Goal: Learn about a topic

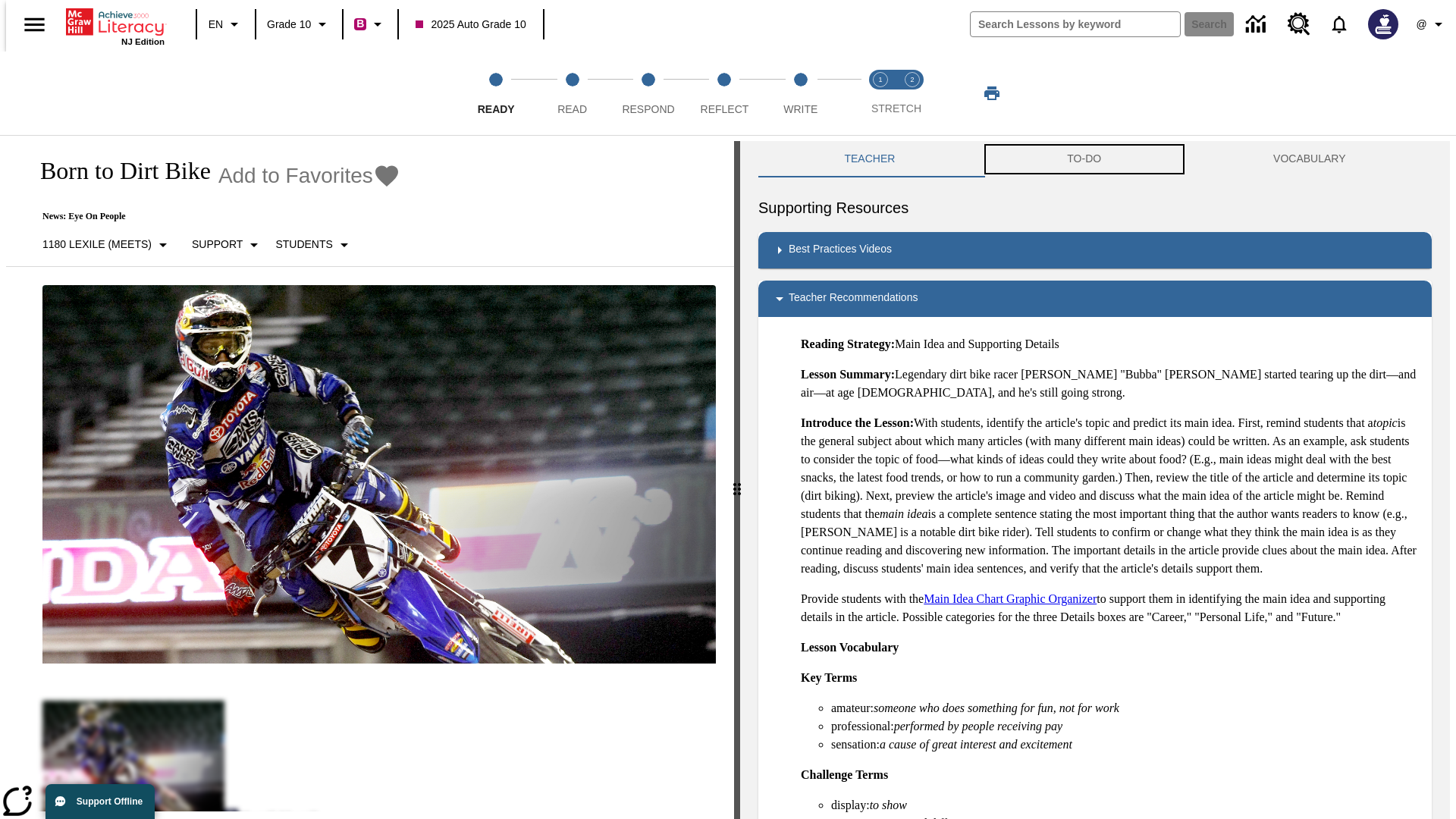
click at [1084, 160] on button "TO-DO" at bounding box center [1084, 159] width 206 height 36
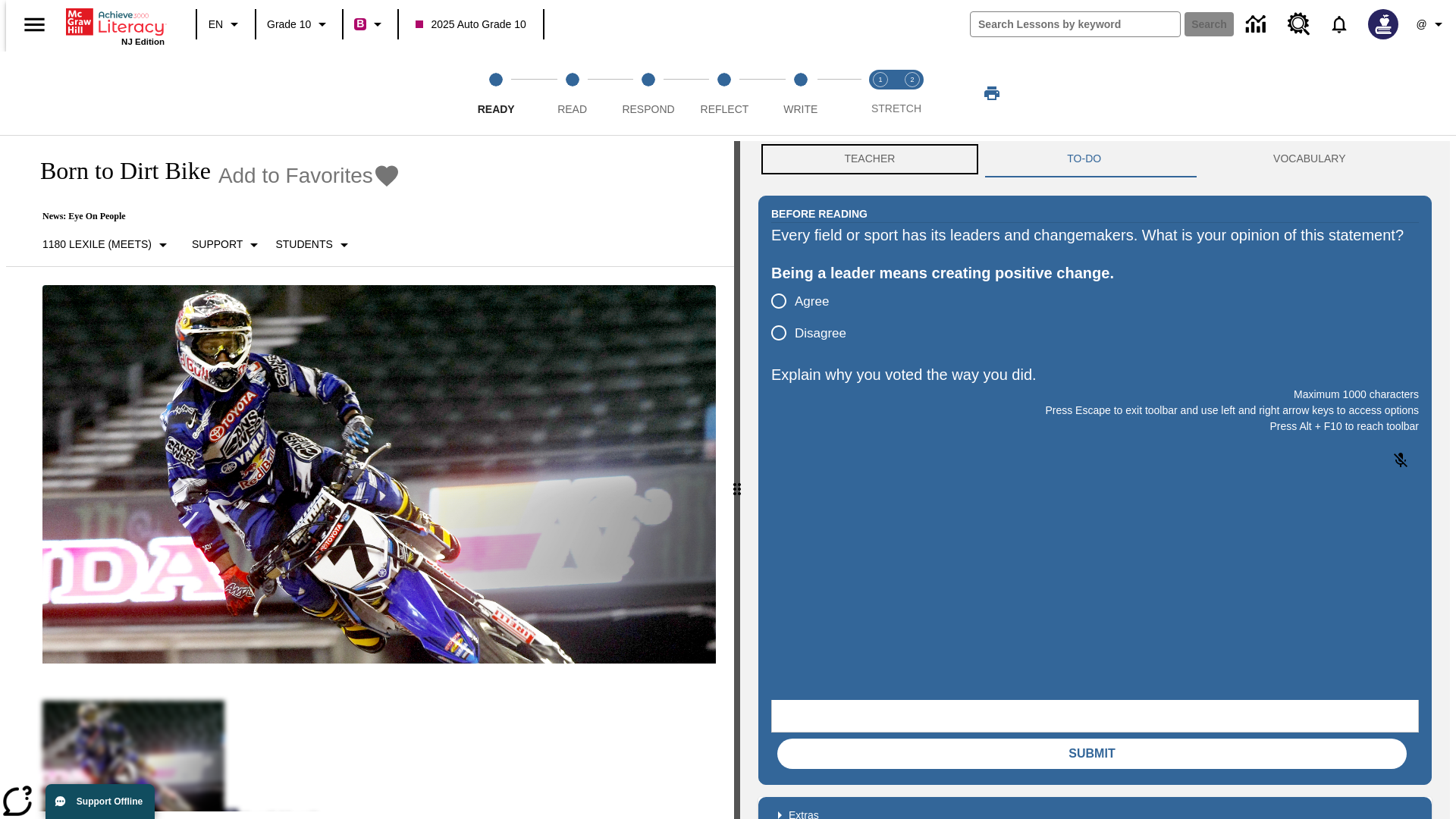
scroll to position [1, 0]
click at [865, 160] on button "Teacher" at bounding box center [869, 158] width 223 height 36
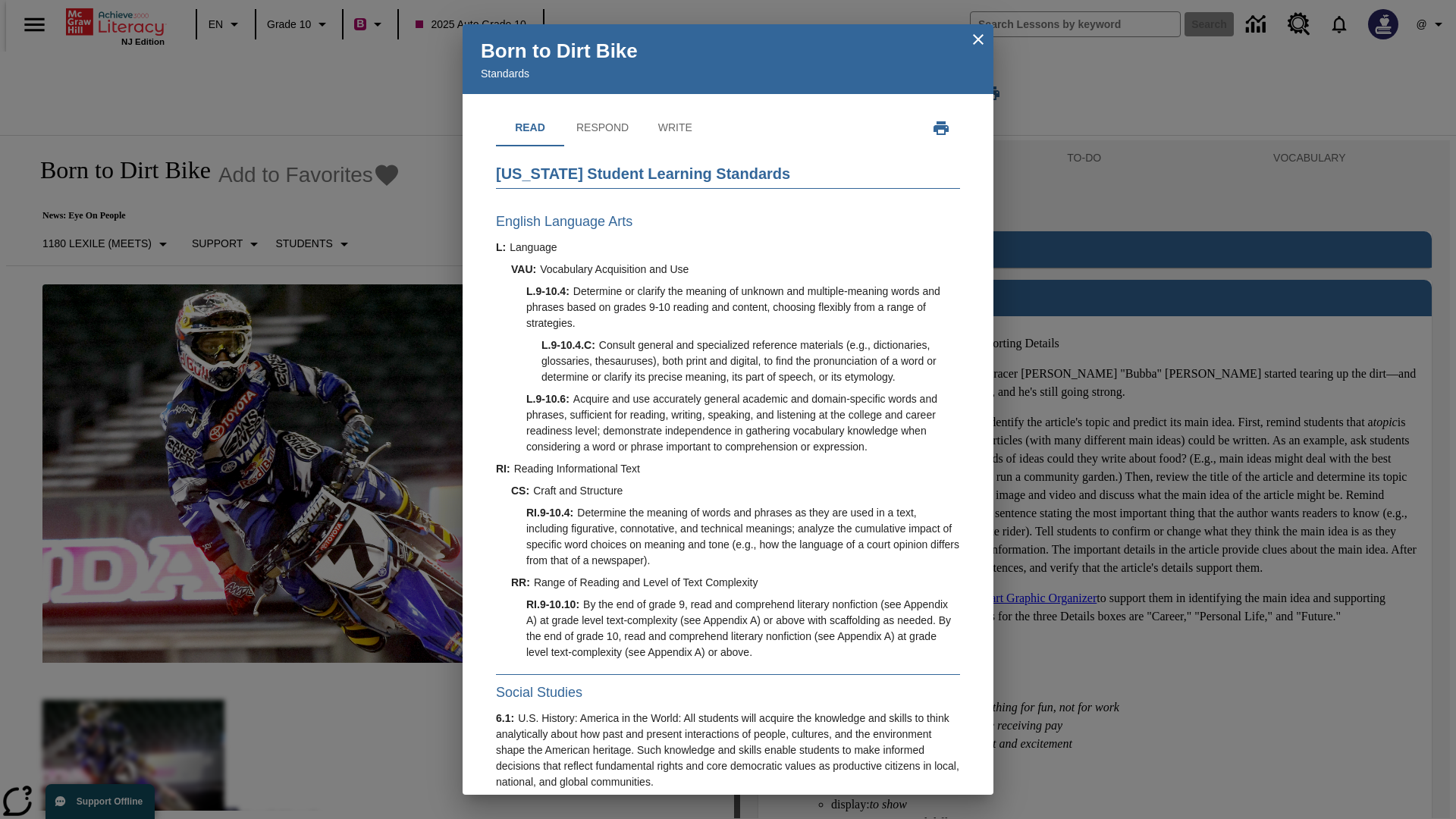
scroll to position [433, 0]
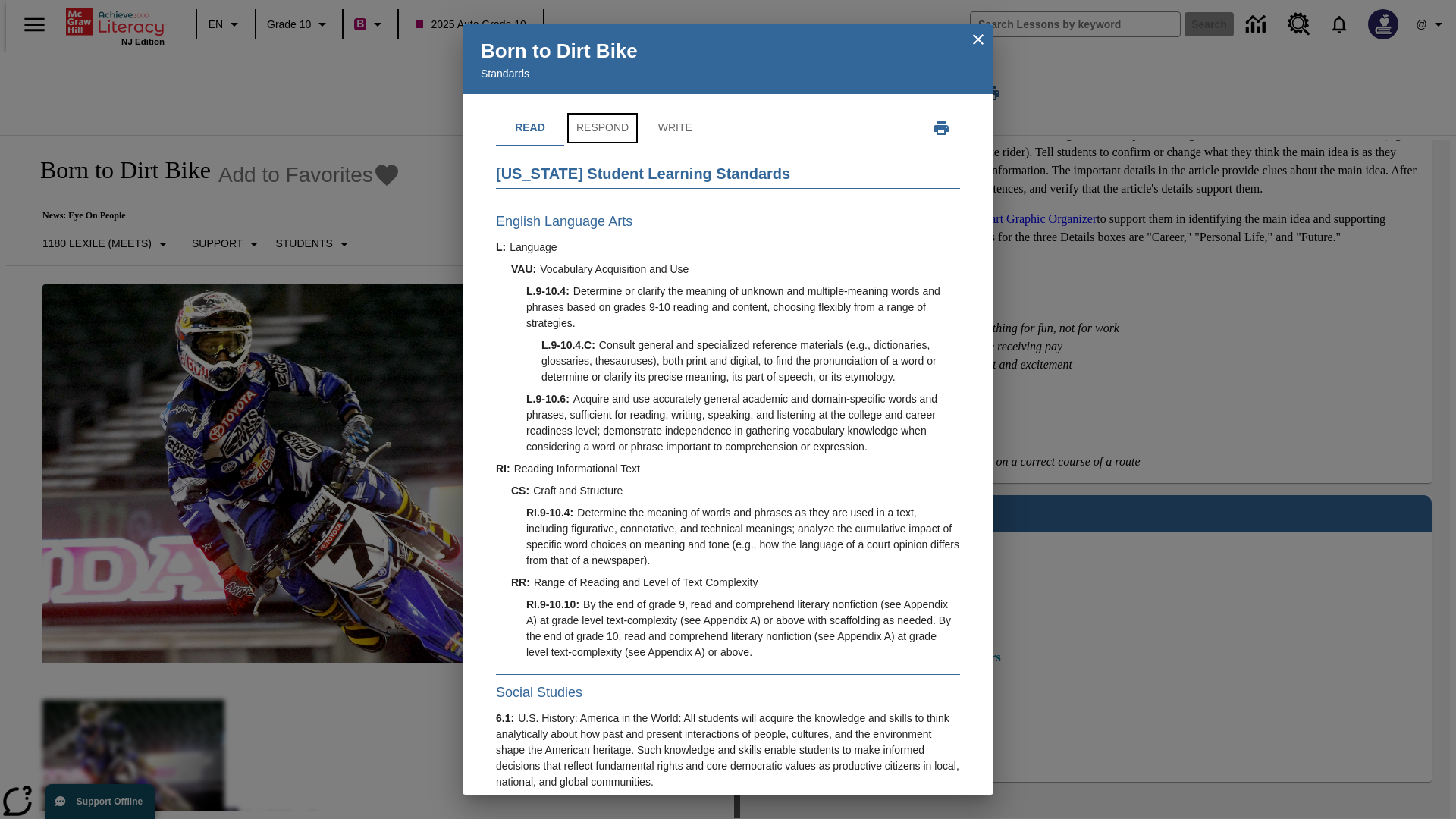
click at [601, 128] on button "Respond" at bounding box center [602, 128] width 77 height 36
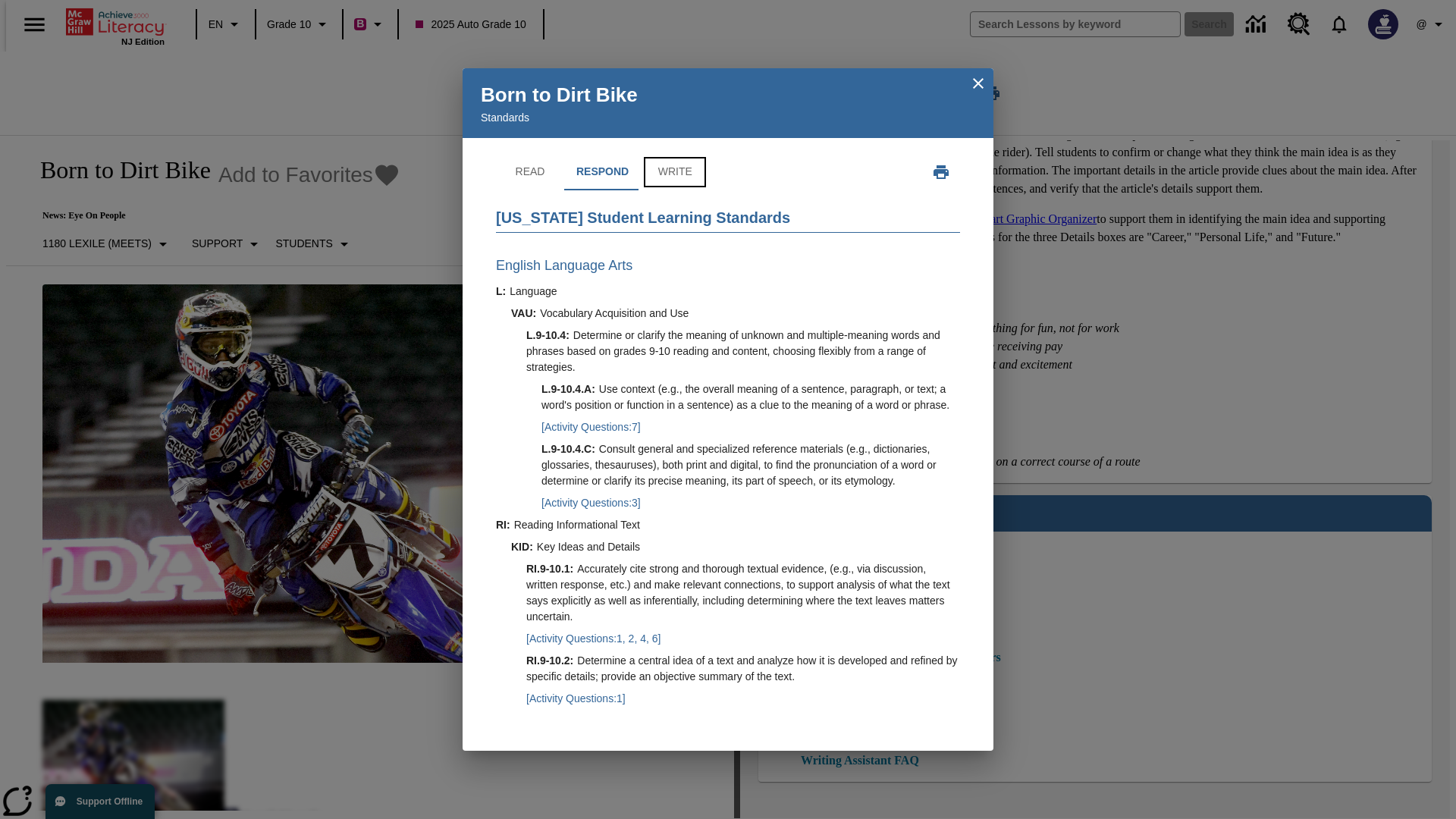
click at [672, 156] on button "Write" at bounding box center [674, 172] width 68 height 36
